Goal: Transaction & Acquisition: Purchase product/service

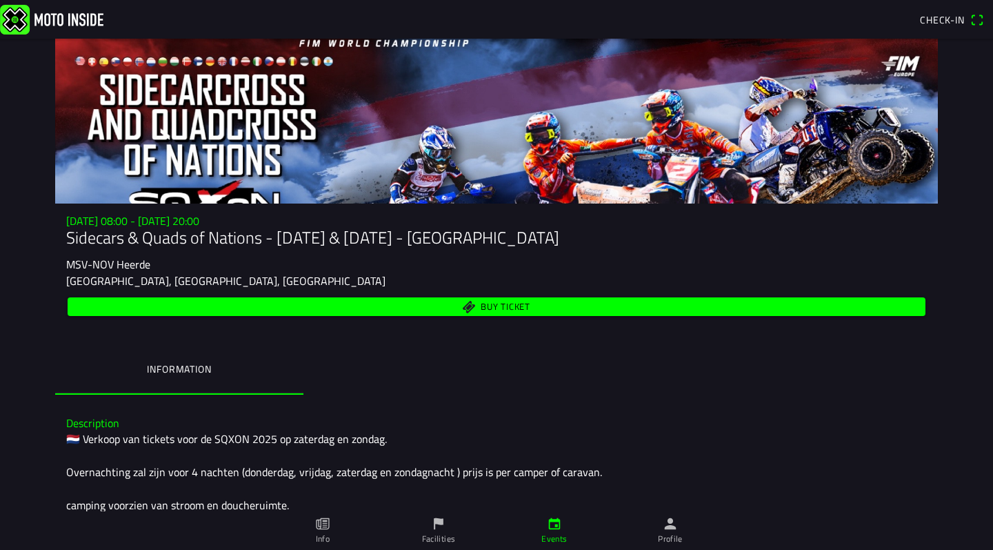
click at [495, 311] on span "Buy ticket" at bounding box center [506, 306] width 50 height 9
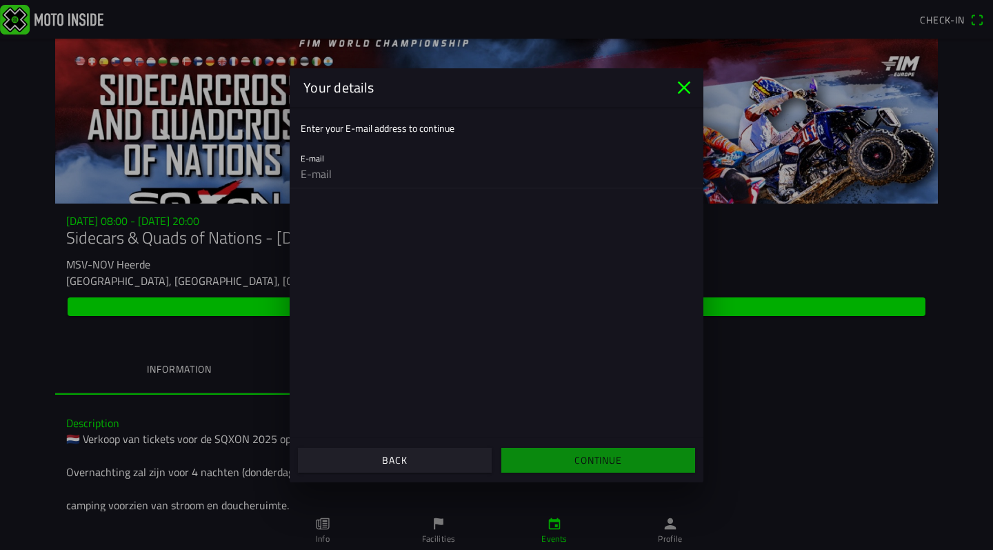
click at [683, 91] on icon "close" at bounding box center [684, 88] width 22 height 22
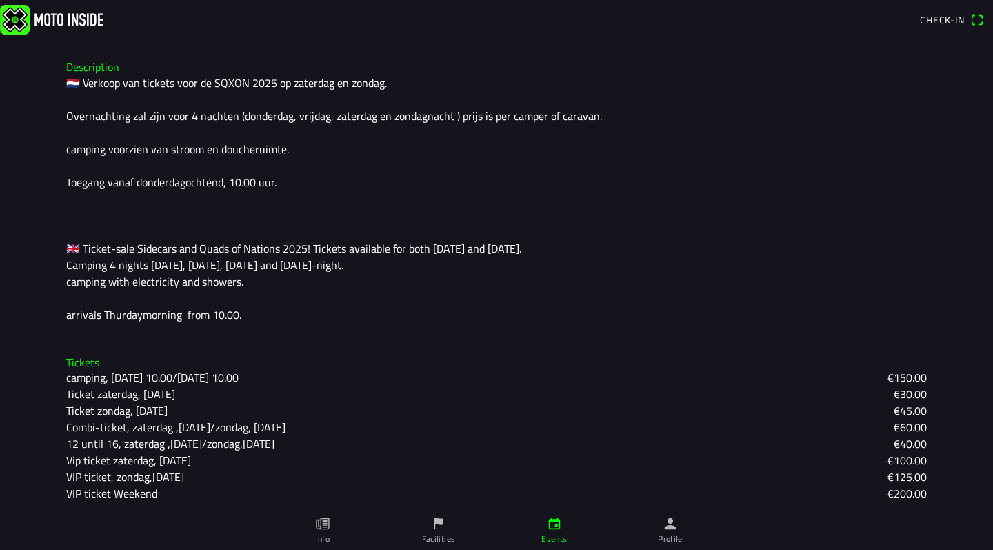
scroll to position [356, 0]
click at [325, 523] on icon "paper" at bounding box center [324, 524] width 5 height 8
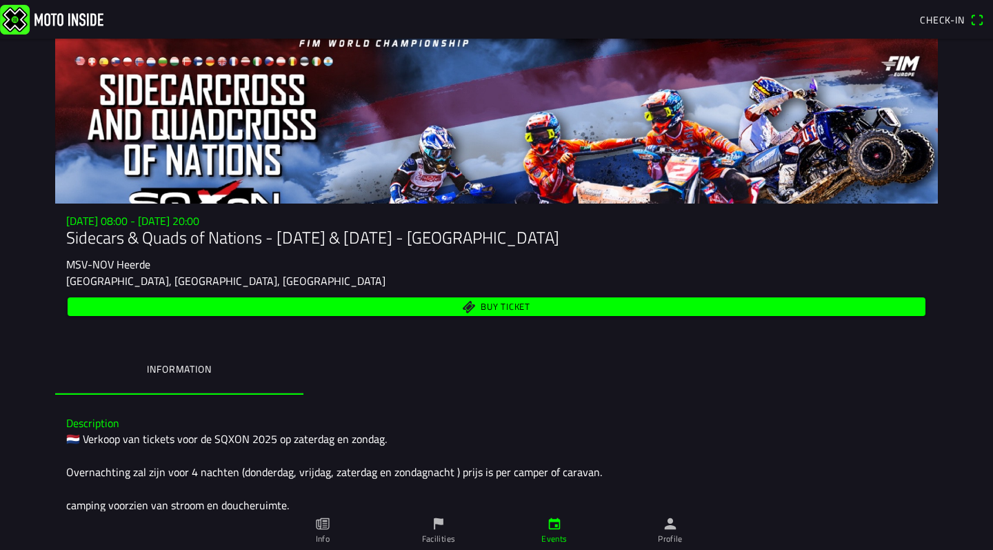
click at [481, 307] on span "Buy ticket" at bounding box center [506, 306] width 50 height 9
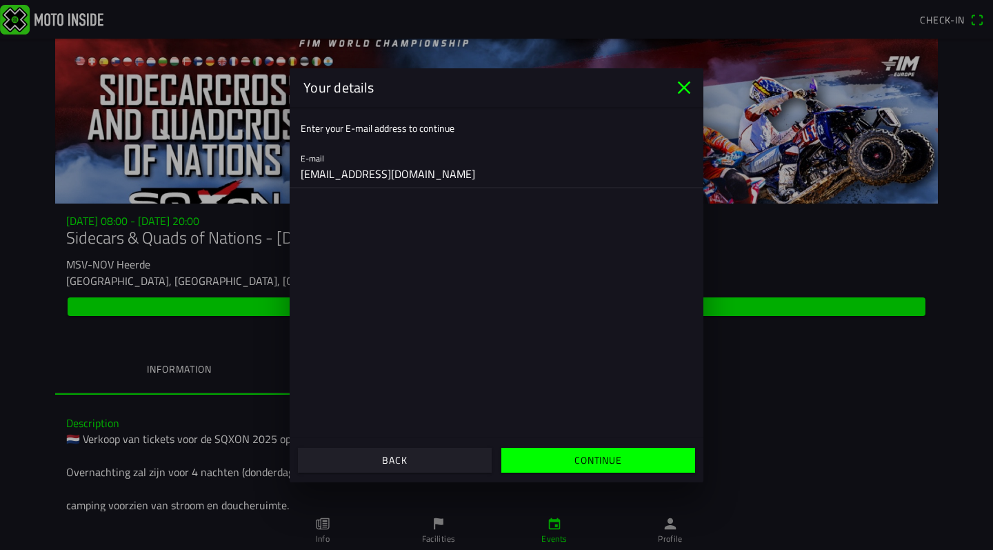
type input "p.segadelli1@ntlworld.com"
click at [559, 453] on span "Continue" at bounding box center [598, 459] width 172 height 25
click at [559, 453] on ion-col "Continue" at bounding box center [597, 459] width 203 height 37
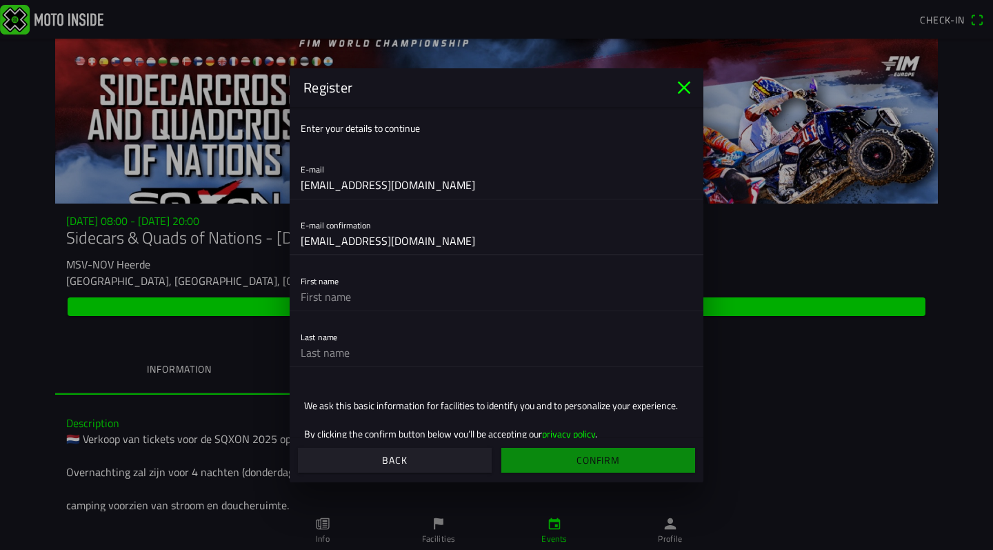
type input "p.segadelli1@ntlworld.com"
type input "Peter"
type input "Segadelli"
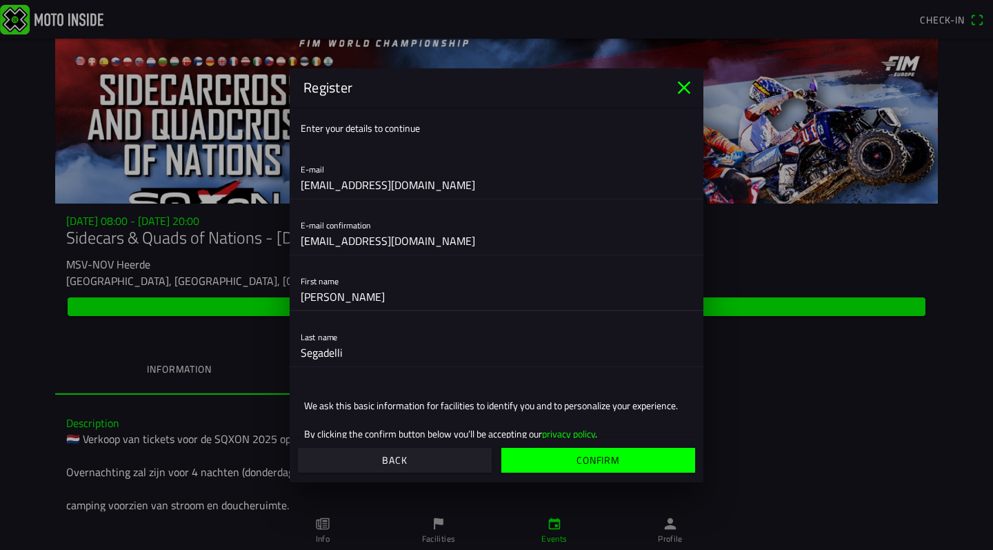
type input "Peter"
click at [0, 0] on slot "Confirm" at bounding box center [0, 0] width 0 height 0
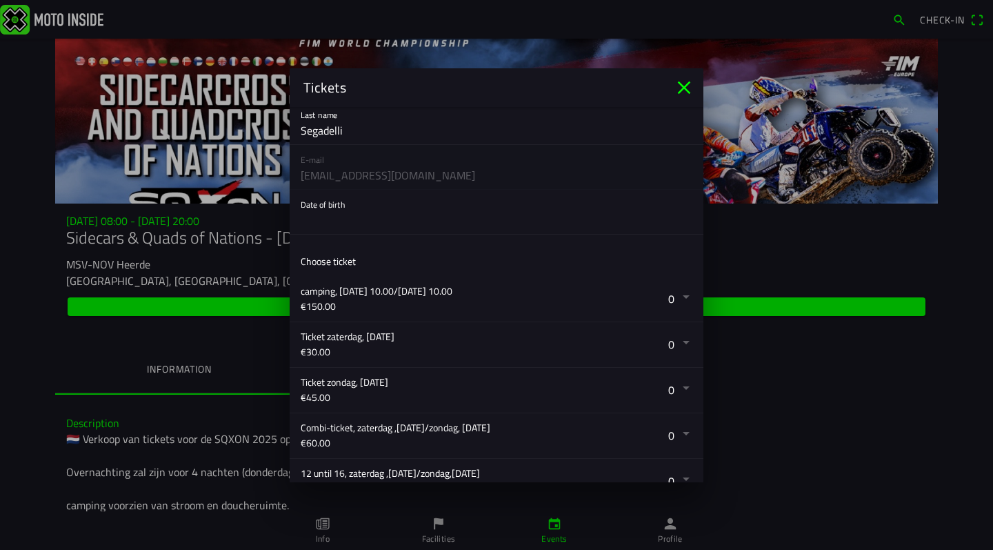
scroll to position [91, 0]
click at [674, 432] on button "button" at bounding box center [502, 432] width 403 height 45
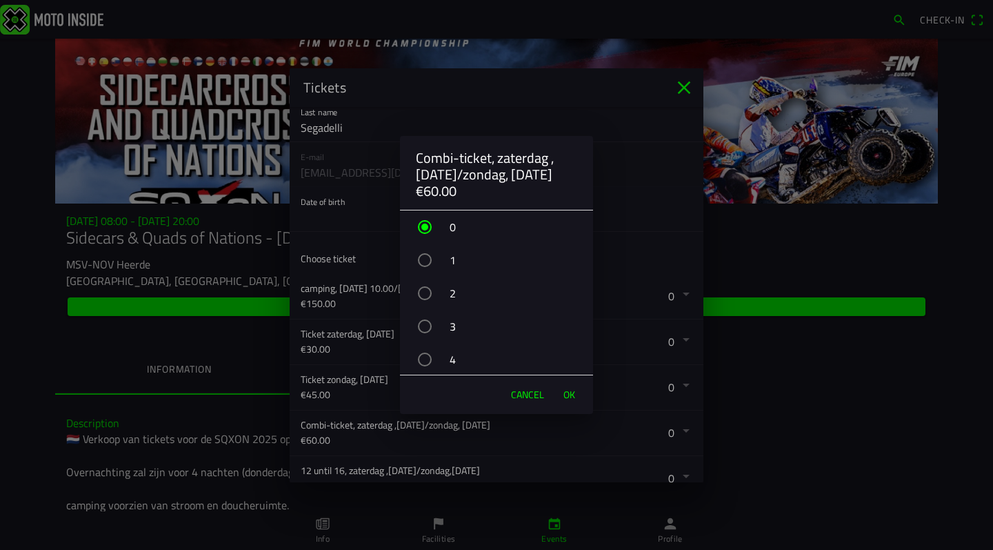
click at [425, 261] on div "button" at bounding box center [425, 260] width 14 height 14
click at [565, 397] on span "OK" at bounding box center [569, 394] width 12 height 14
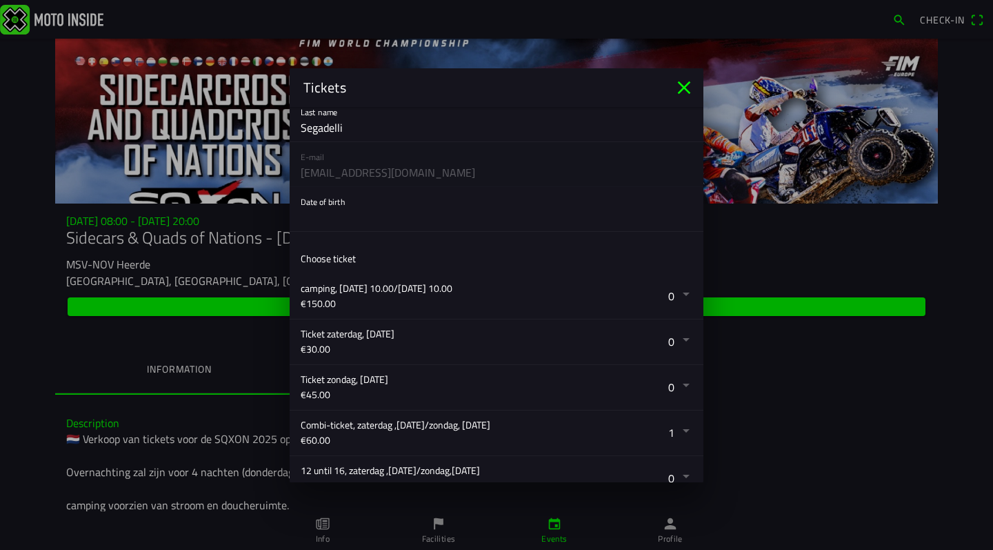
click at [673, 293] on button "button" at bounding box center [502, 296] width 403 height 45
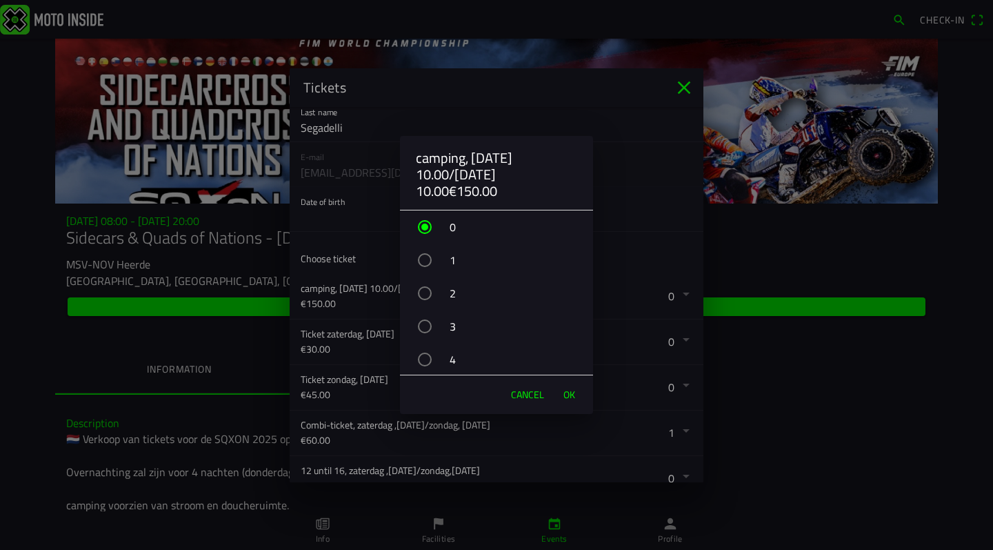
click at [423, 261] on div "button" at bounding box center [425, 260] width 14 height 14
click at [569, 392] on span "OK" at bounding box center [569, 394] width 12 height 14
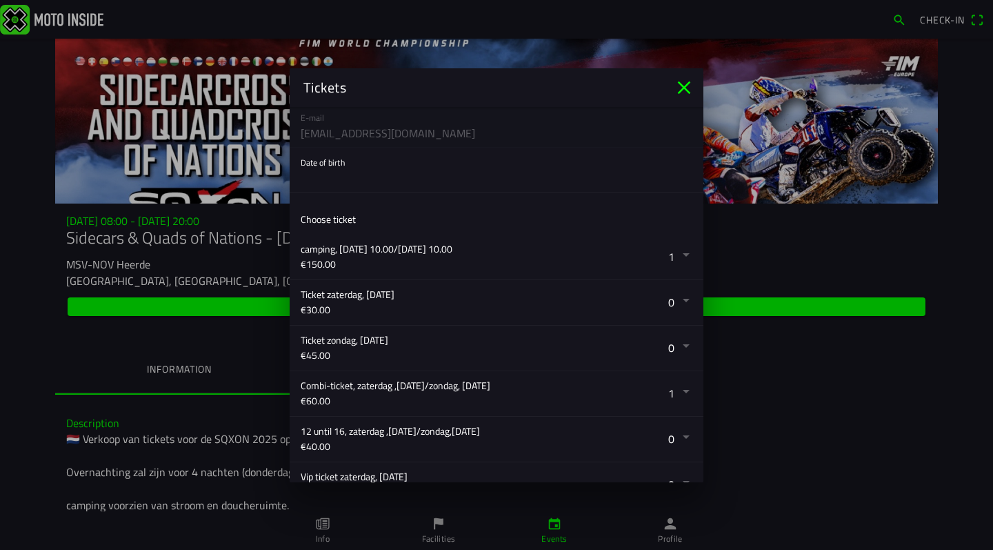
scroll to position [119, 0]
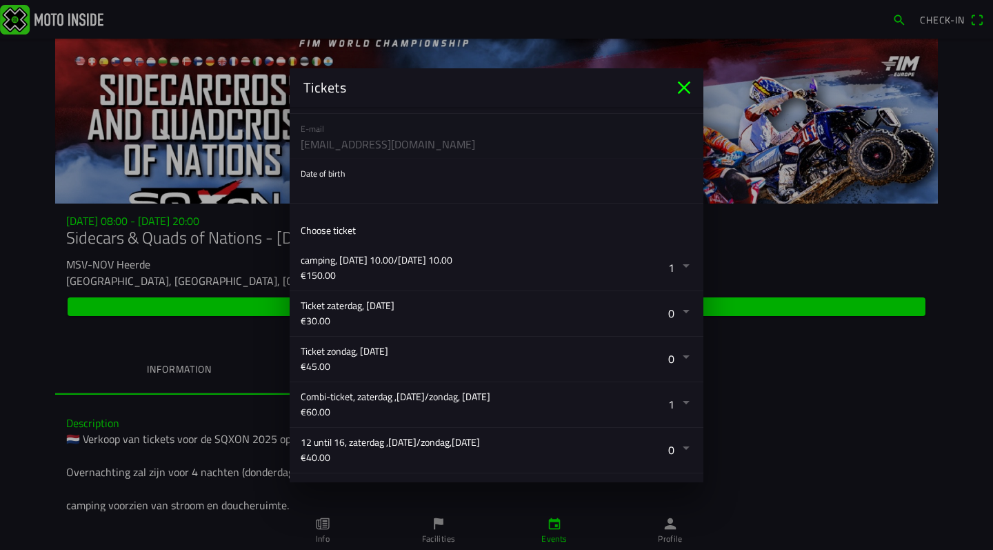
click at [356, 198] on button "button" at bounding box center [502, 181] width 403 height 44
click at [678, 94] on ion-backdrop at bounding box center [496, 275] width 993 height 550
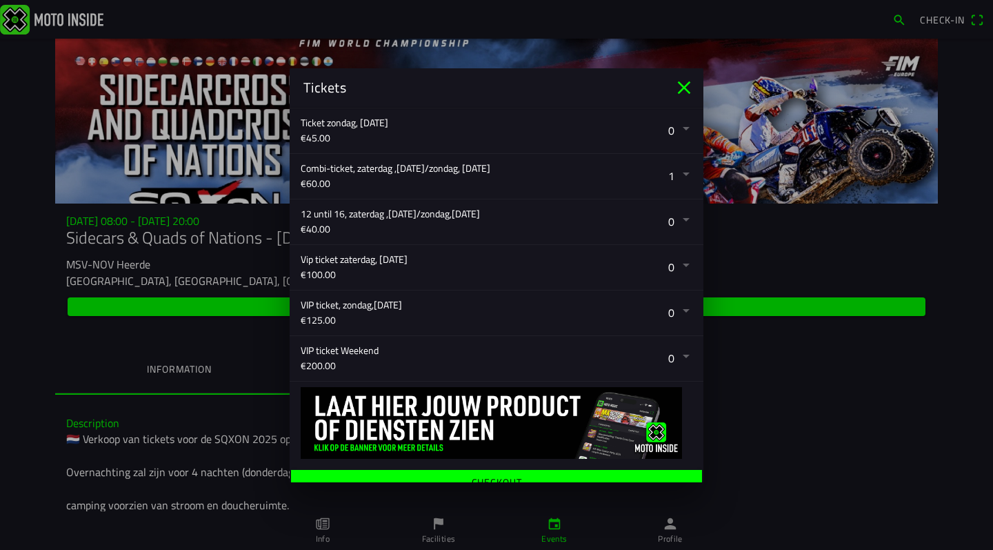
scroll to position [363, 0]
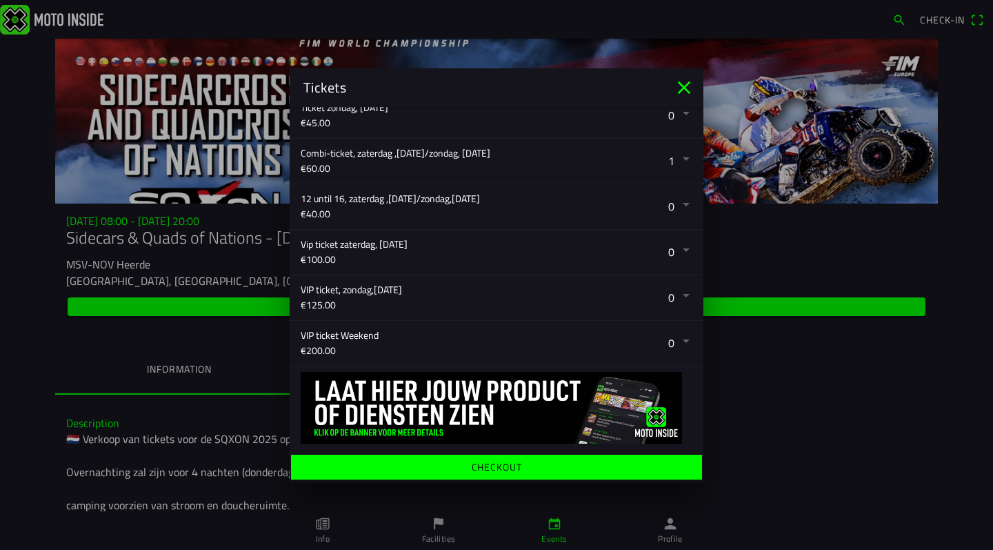
click at [513, 463] on ion-label "Checkout" at bounding box center [497, 466] width 50 height 10
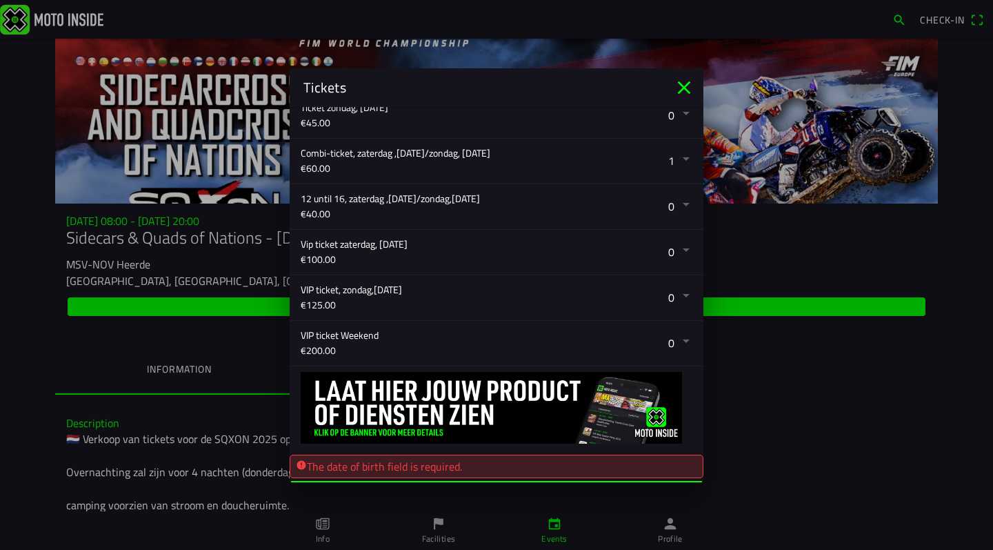
scroll to position [15, 0]
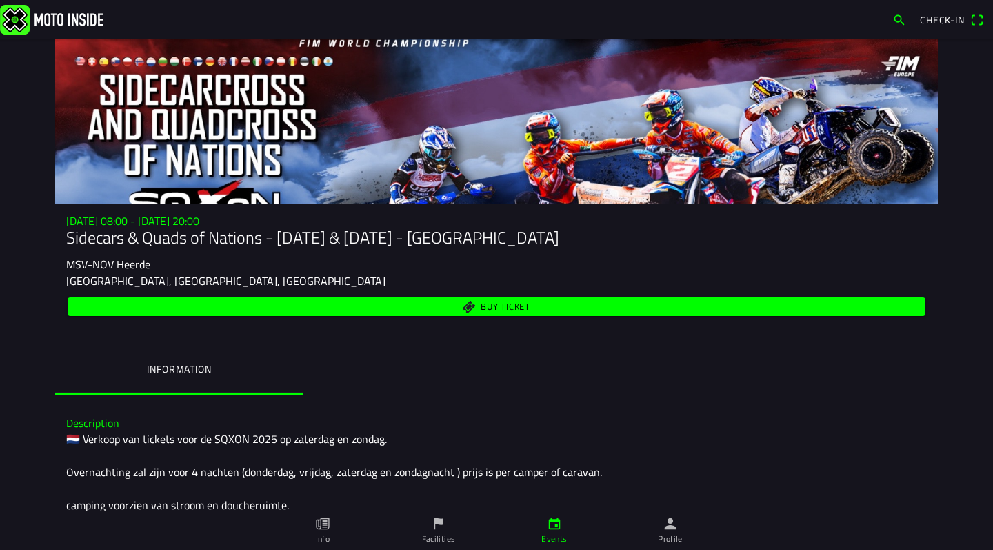
click at [177, 367] on ion-backdrop at bounding box center [496, 275] width 993 height 550
click at [177, 367] on ion-label "Information" at bounding box center [179, 368] width 64 height 15
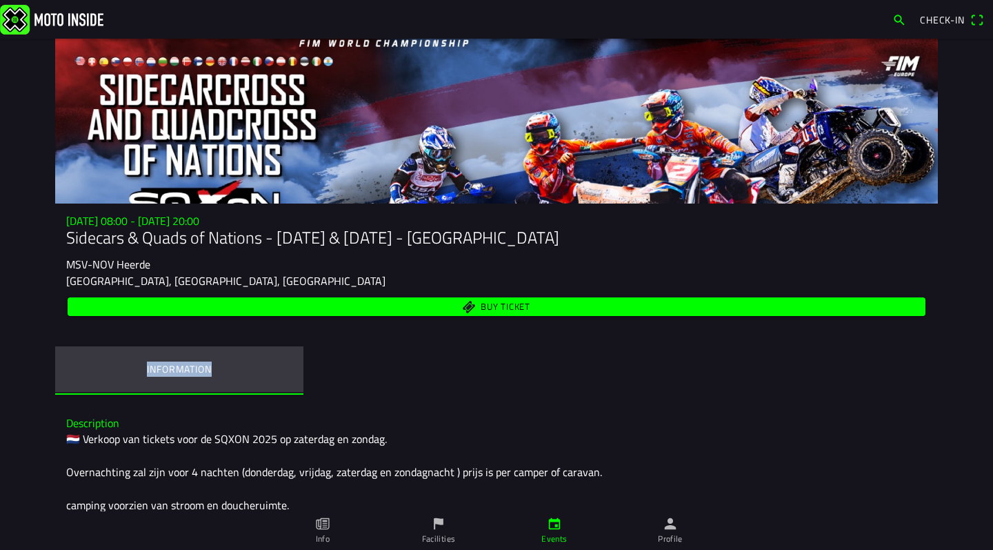
click at [177, 367] on ion-label "Information" at bounding box center [179, 368] width 64 height 15
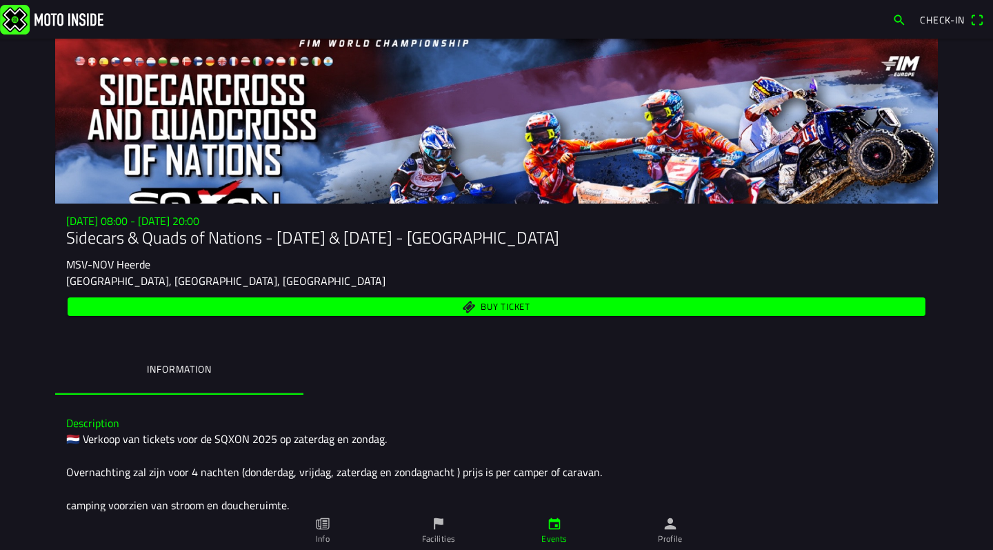
click at [439, 526] on icon "flag" at bounding box center [438, 523] width 15 height 15
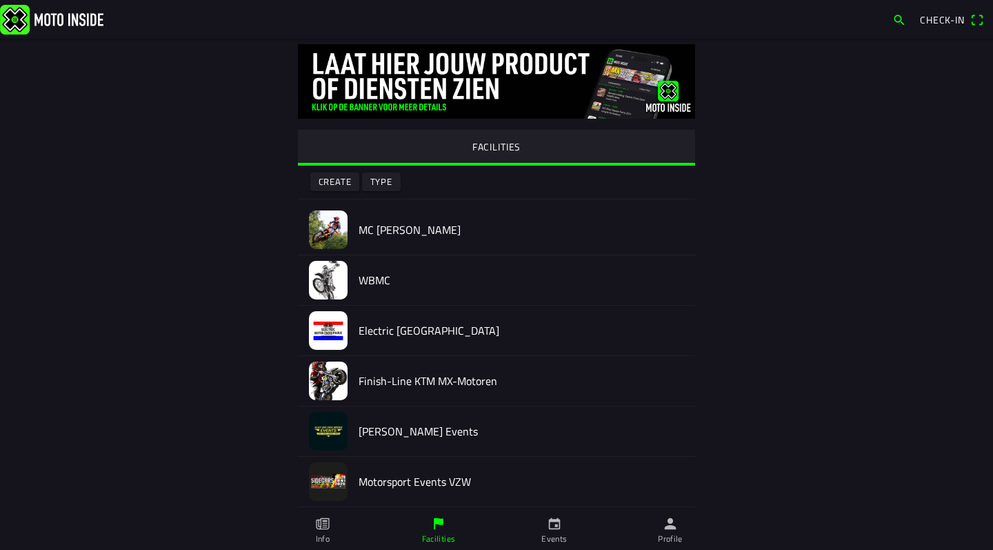
click at [326, 520] on icon "paper" at bounding box center [324, 524] width 5 height 8
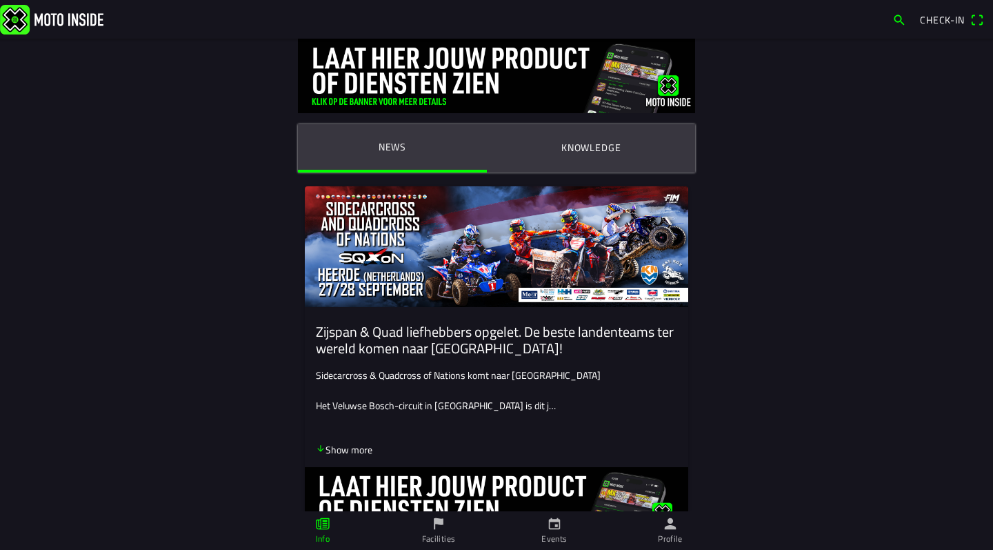
click at [322, 534] on ion-label "Info" at bounding box center [323, 538] width 14 height 12
click at [321, 529] on icon "paper" at bounding box center [322, 524] width 13 height 12
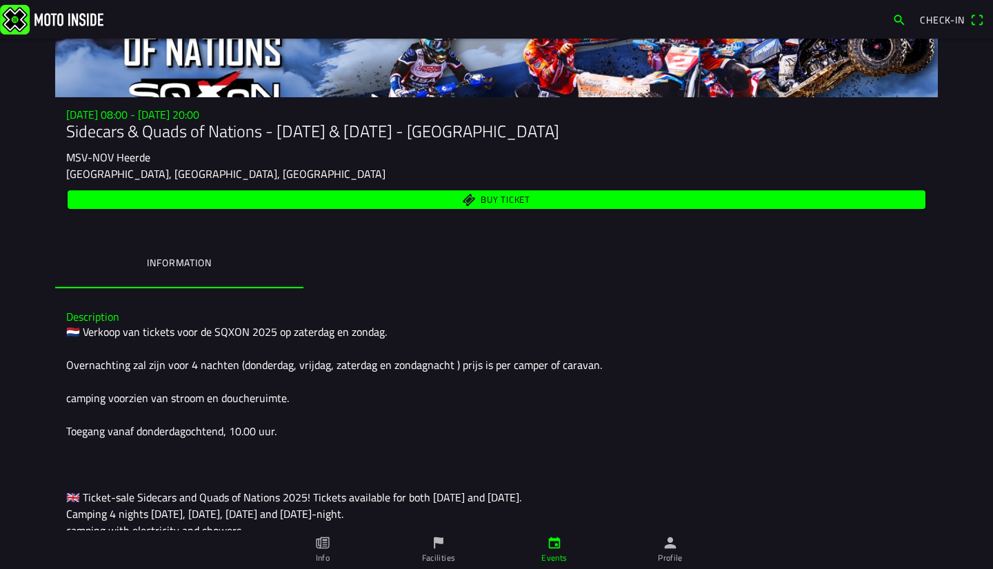
scroll to position [86, 0]
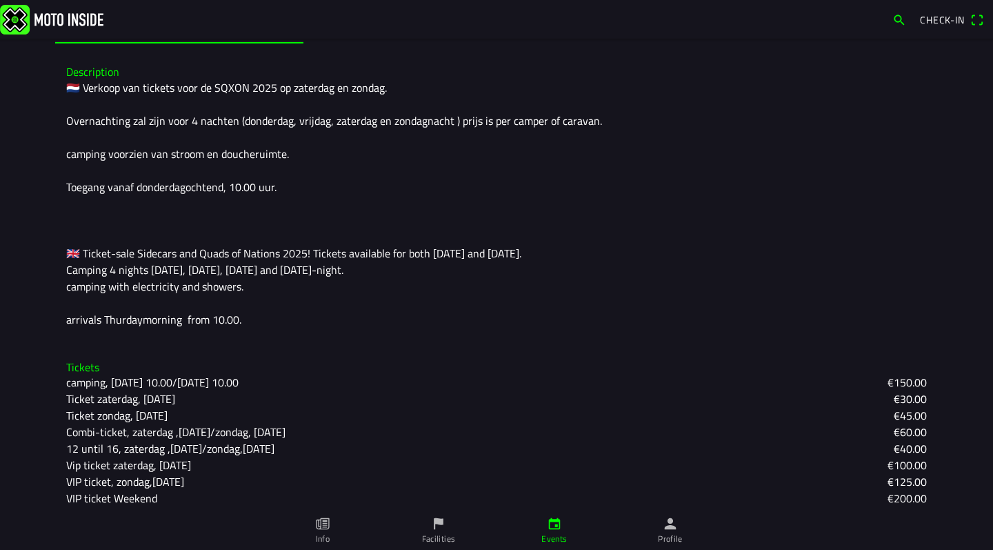
scroll to position [356, 0]
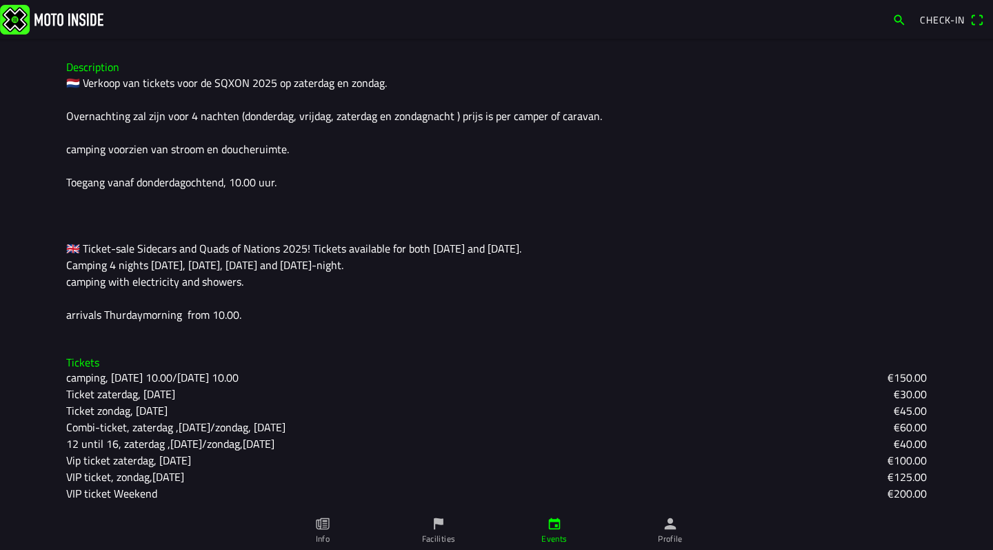
click at [443, 528] on icon "flag" at bounding box center [438, 523] width 15 height 15
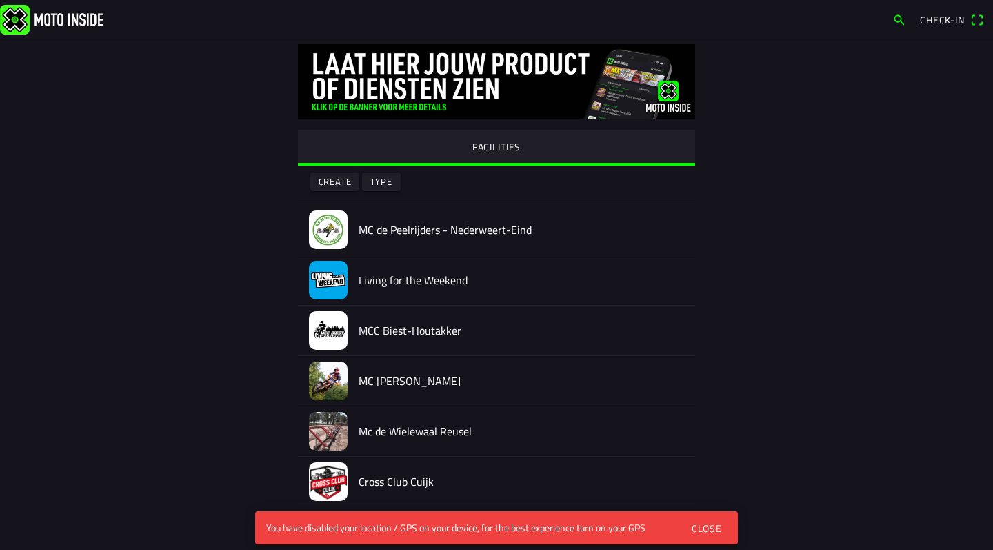
click at [710, 524] on div "Close" at bounding box center [707, 528] width 30 height 14
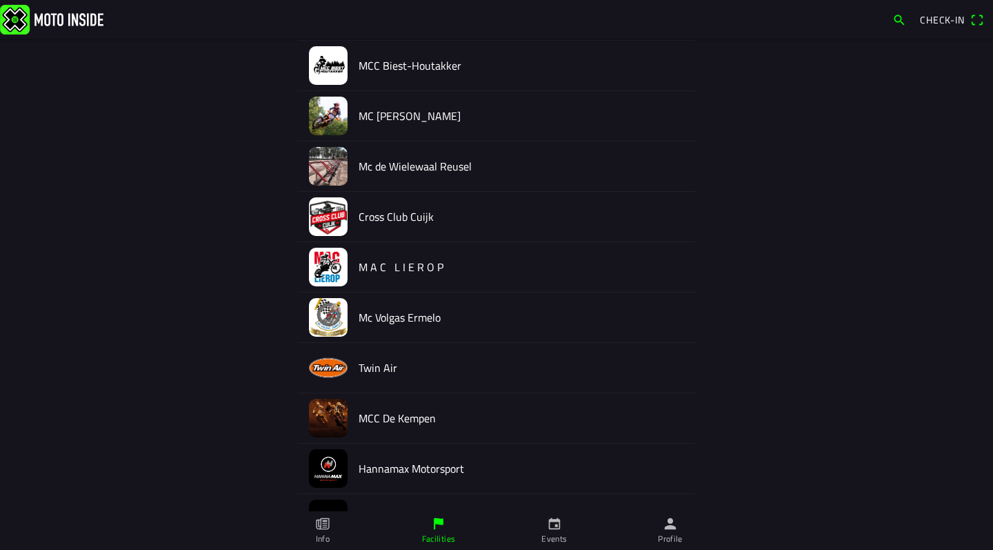
scroll to position [270, 0]
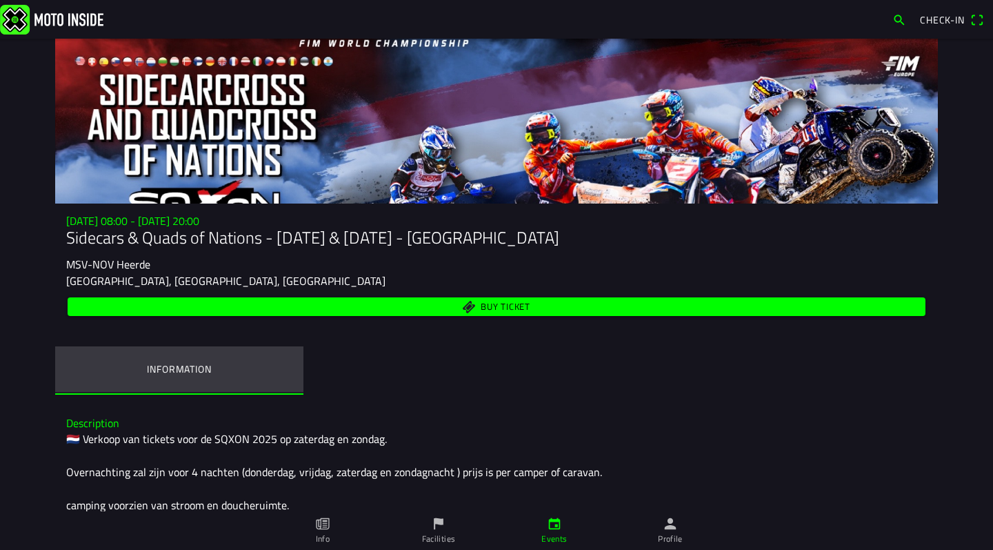
click at [174, 365] on ion-label "Information" at bounding box center [179, 368] width 64 height 15
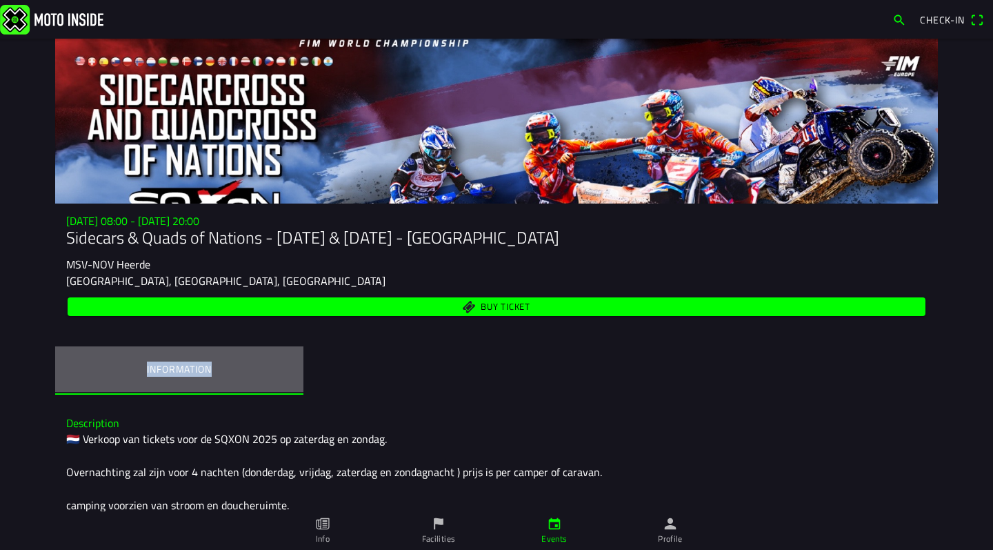
click at [174, 365] on ion-label "Information" at bounding box center [179, 368] width 64 height 15
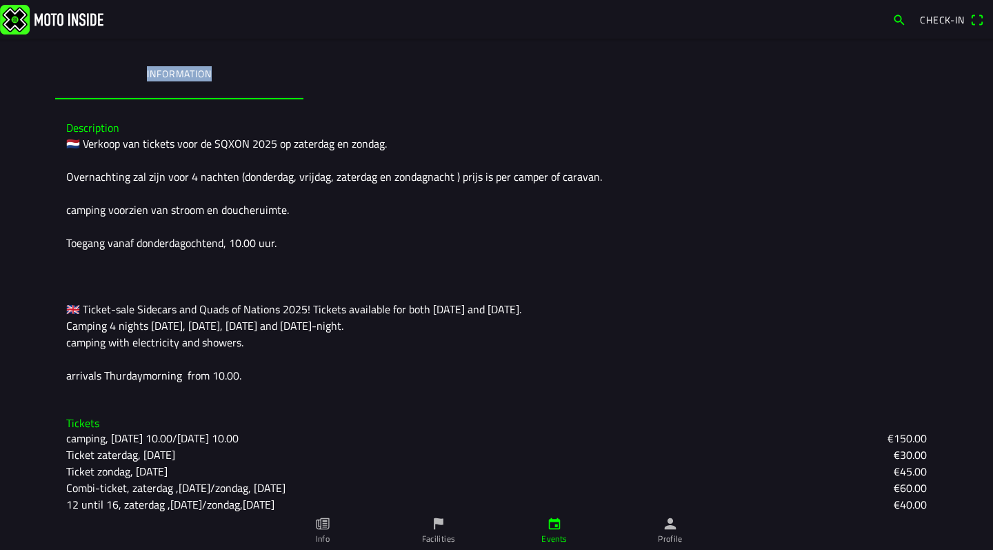
scroll to position [307, 0]
